Goal: Information Seeking & Learning: Learn about a topic

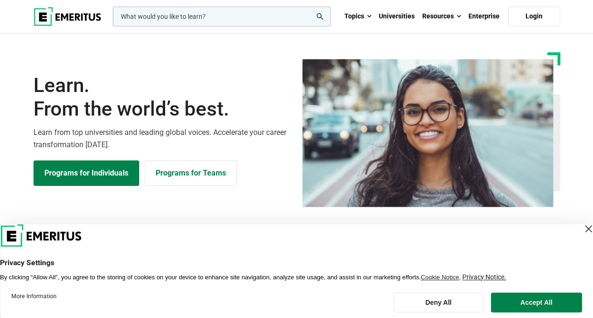
click at [585, 227] on header "Privacy Settings By clicking “Allow All”, you agree to the storing of cookies o…" at bounding box center [296, 252] width 593 height 57
click at [582, 226] on div "Close Layer" at bounding box center [588, 228] width 13 height 13
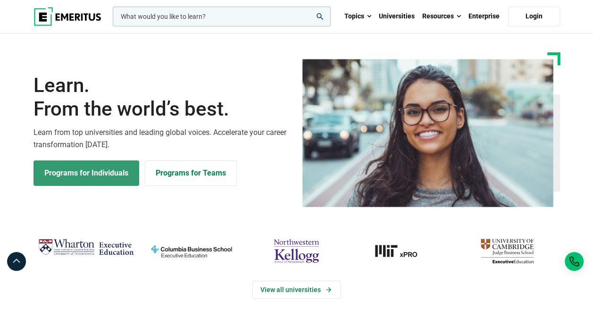
click at [89, 174] on link "Programs for Individuals" at bounding box center [87, 172] width 106 height 25
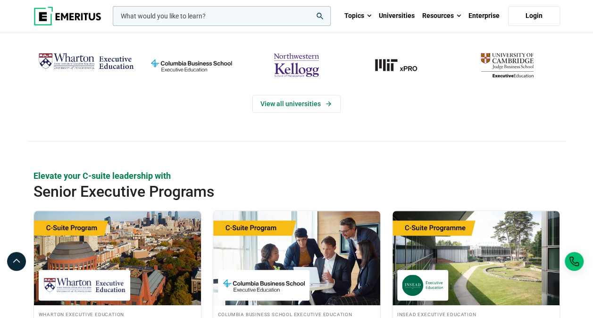
scroll to position [189, 0]
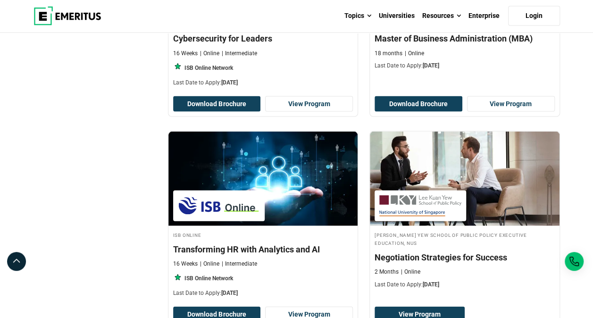
scroll to position [991, 0]
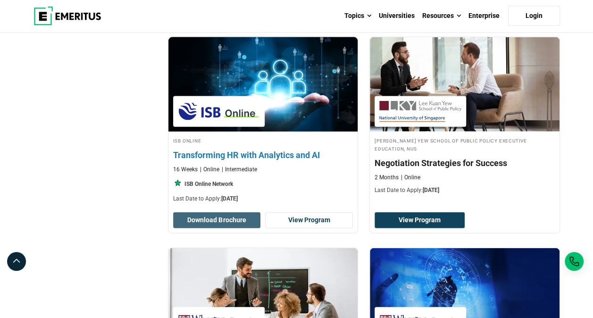
click at [218, 217] on button "Download Brochure" at bounding box center [217, 220] width 88 height 16
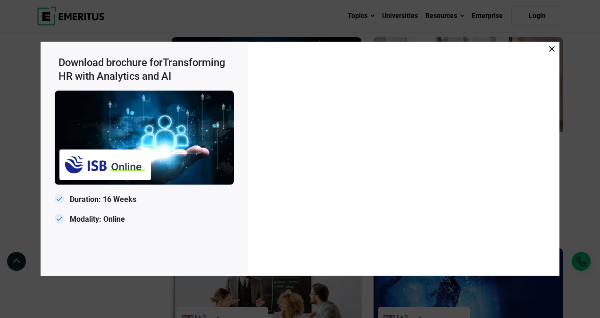
click at [551, 49] on icon at bounding box center [552, 49] width 6 height 6
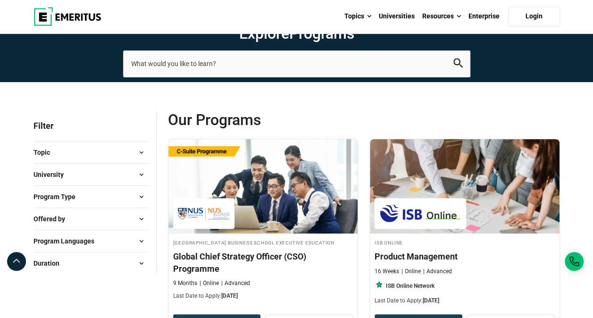
scroll to position [0, 0]
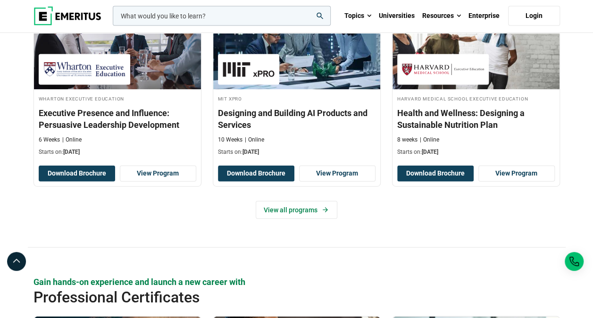
scroll to position [1085, 0]
